Goal: Information Seeking & Learning: Learn about a topic

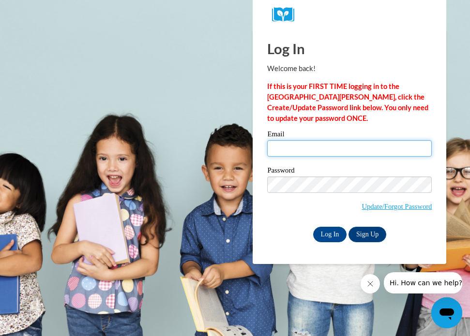
click at [301, 150] on input "Email" at bounding box center [349, 148] width 165 height 16
type input "beth.sparks@fuse.net"
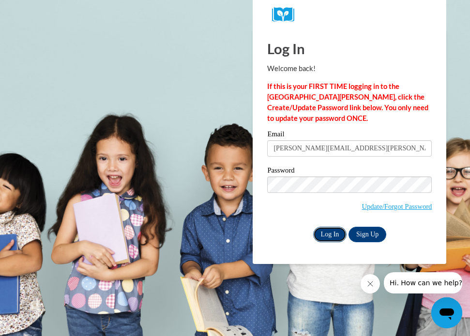
click at [326, 233] on input "Log In" at bounding box center [330, 234] width 34 height 15
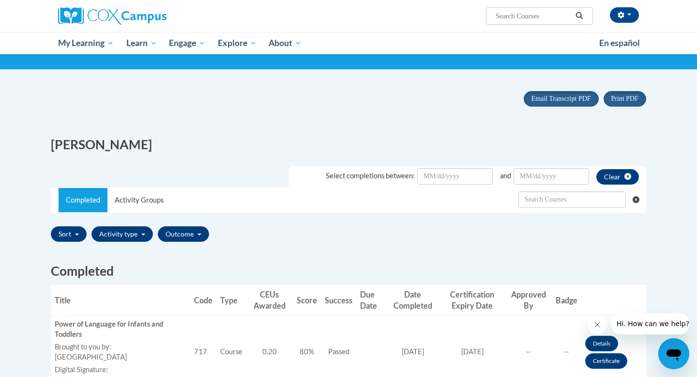
scroll to position [56, 0]
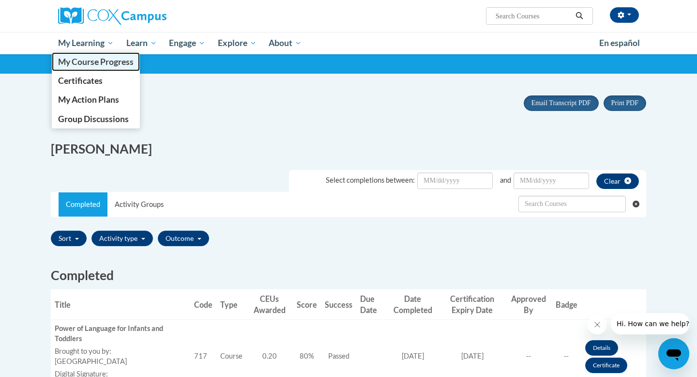
click at [87, 62] on span "My Course Progress" at bounding box center [96, 62] width 76 height 10
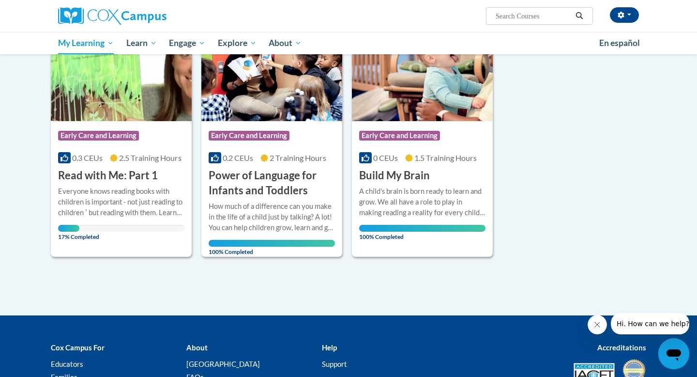
scroll to position [154, 0]
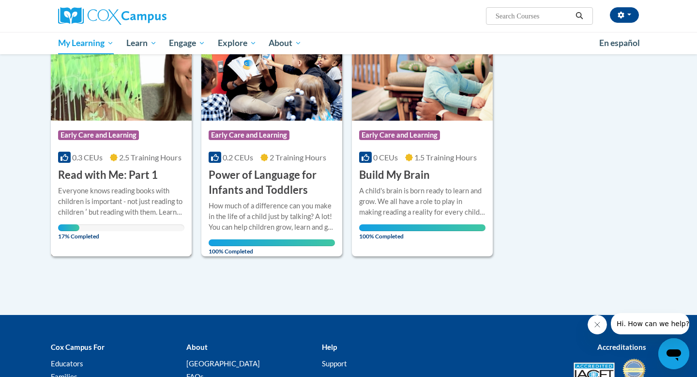
click at [137, 175] on h3 "Read with Me: Part 1" at bounding box center [108, 175] width 100 height 15
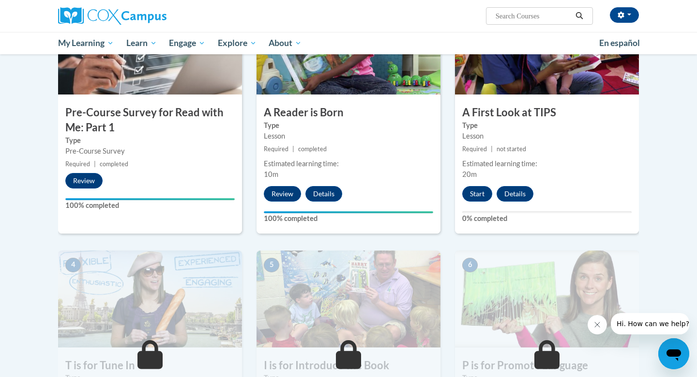
scroll to position [260, 0]
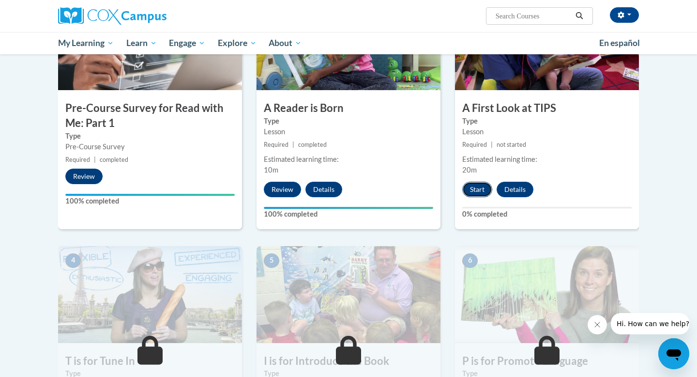
click at [477, 190] on button "Start" at bounding box center [477, 189] width 30 height 15
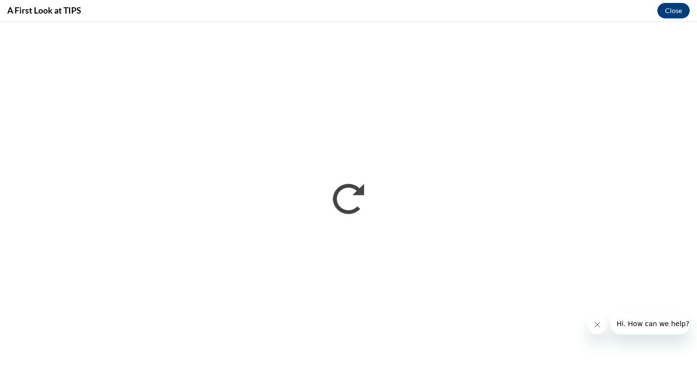
scroll to position [0, 0]
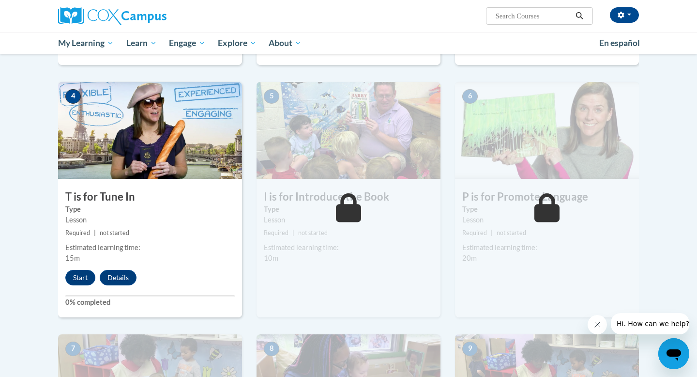
scroll to position [442, 0]
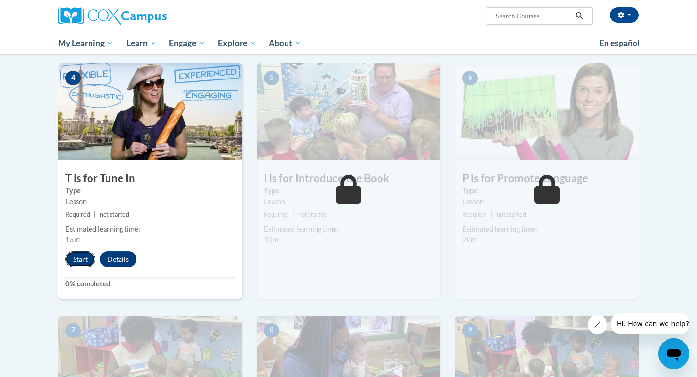
click at [84, 254] on button "Start" at bounding box center [80, 258] width 30 height 15
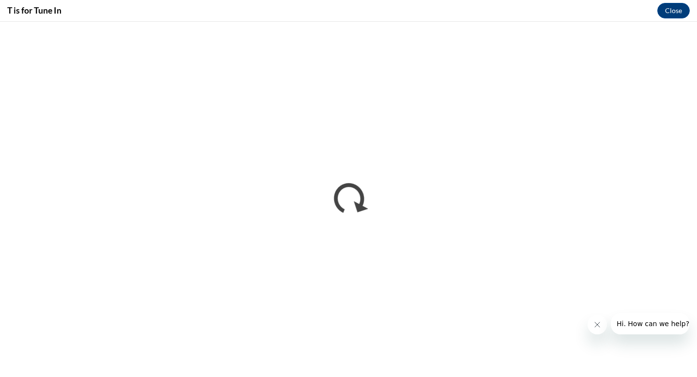
scroll to position [0, 0]
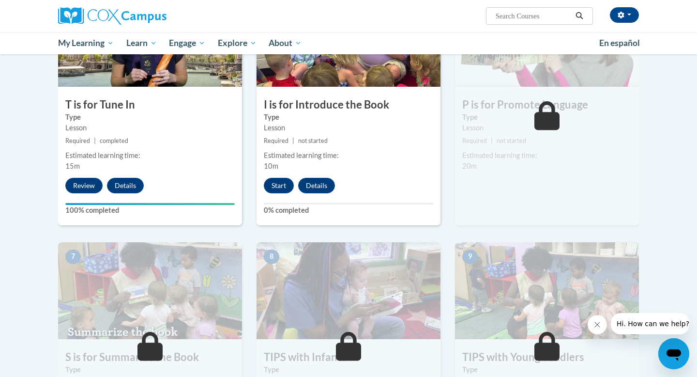
scroll to position [512, 0]
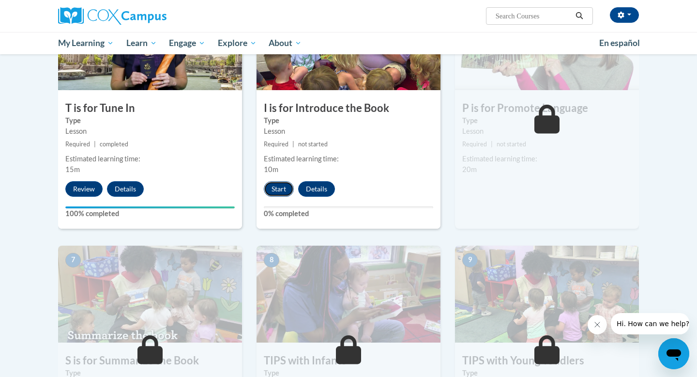
click at [275, 184] on button "Start" at bounding box center [279, 188] width 30 height 15
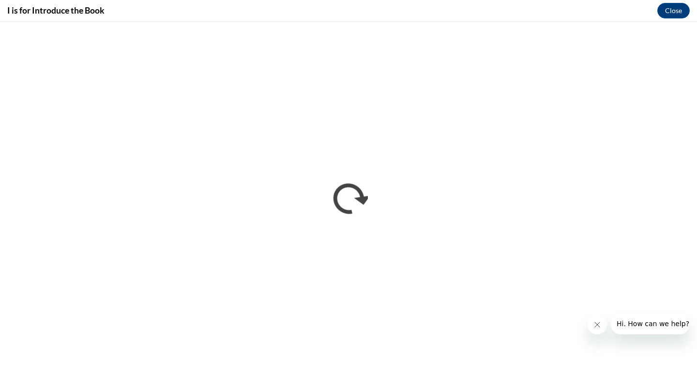
scroll to position [0, 0]
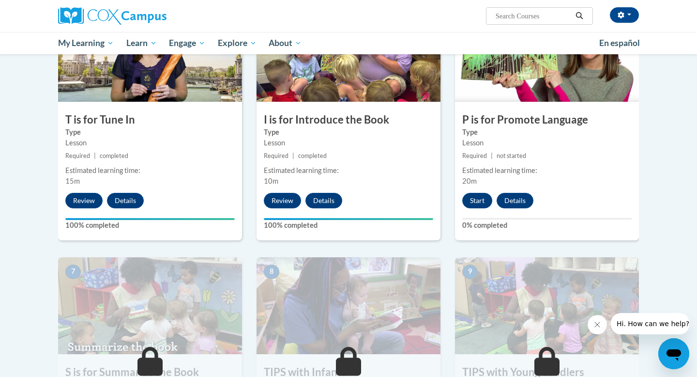
scroll to position [504, 0]
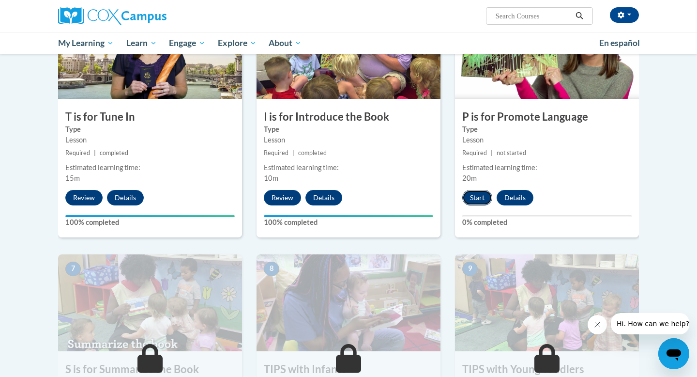
click at [478, 197] on button "Start" at bounding box center [477, 197] width 30 height 15
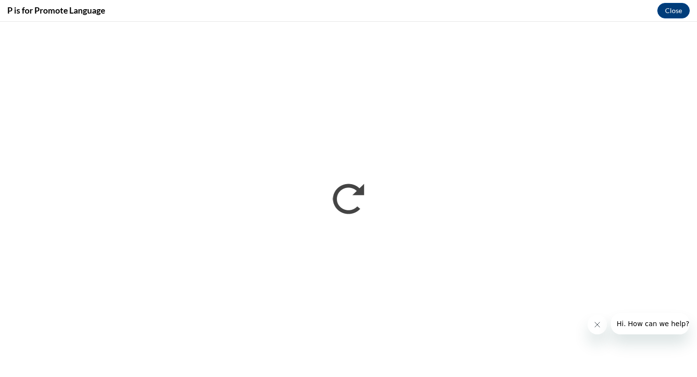
scroll to position [0, 0]
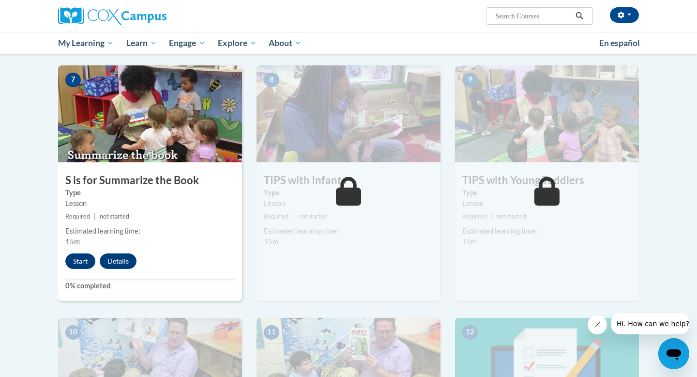
scroll to position [686, 0]
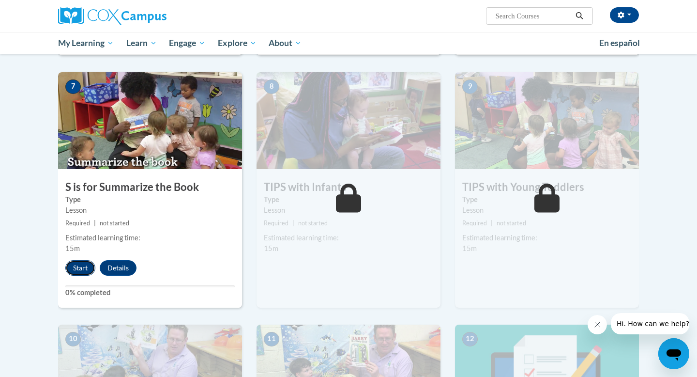
click at [81, 263] on button "Start" at bounding box center [80, 267] width 30 height 15
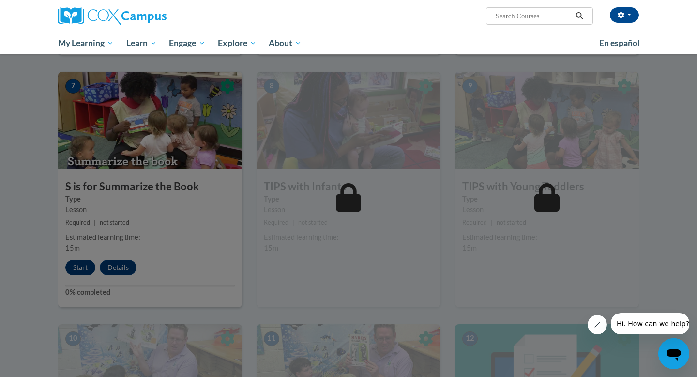
scroll to position [678, 0]
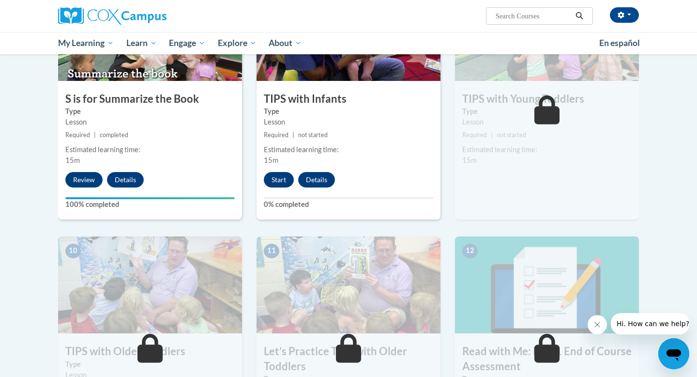
scroll to position [771, 0]
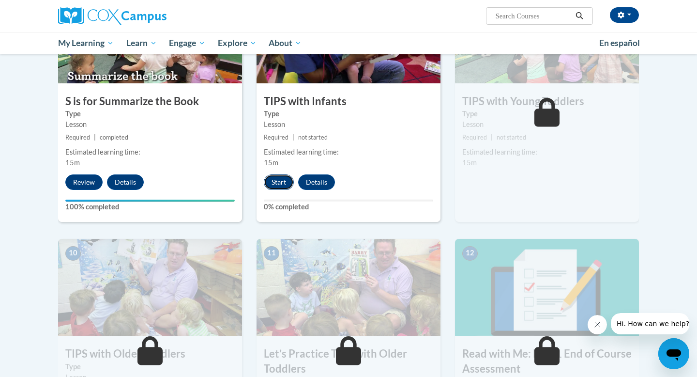
click at [284, 180] on button "Start" at bounding box center [279, 181] width 30 height 15
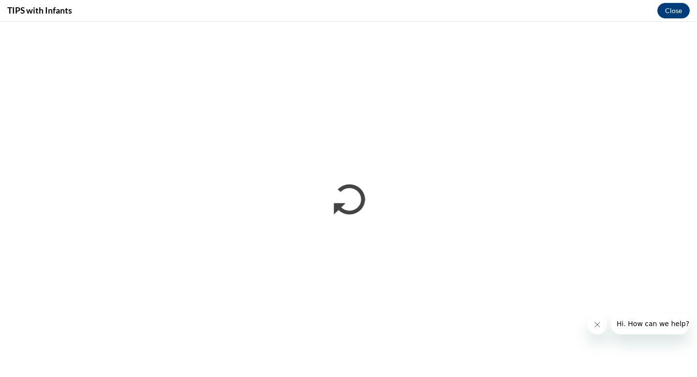
scroll to position [0, 0]
